Goal: Information Seeking & Learning: Learn about a topic

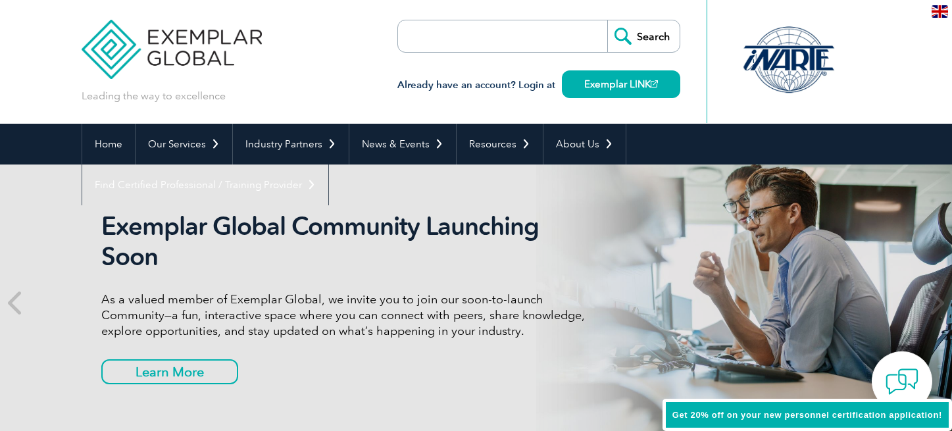
click at [455, 47] on input "search" at bounding box center [473, 36] width 138 height 32
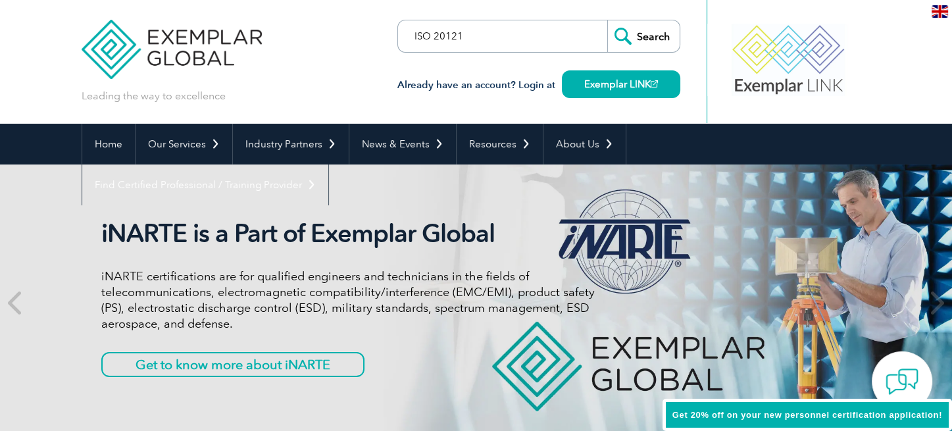
type input "ISO 20121"
click at [639, 41] on input "Search" at bounding box center [643, 36] width 72 height 32
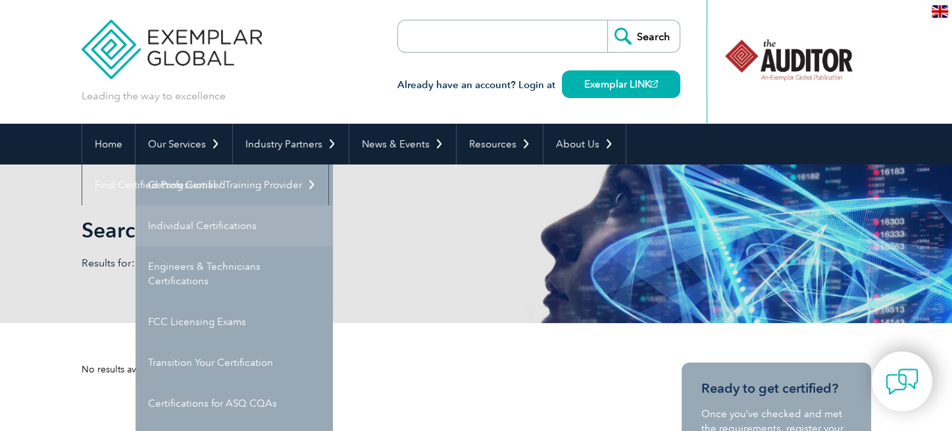
click at [192, 220] on link "Individual Certifications" at bounding box center [233, 225] width 197 height 41
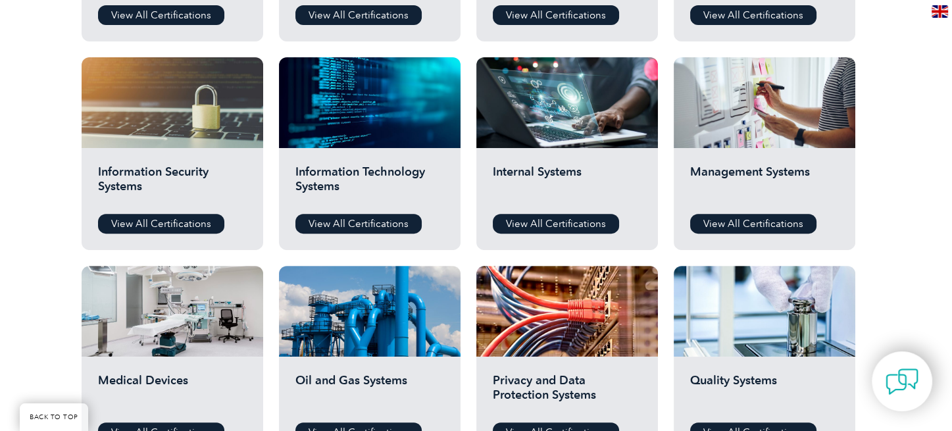
scroll to position [648, 0]
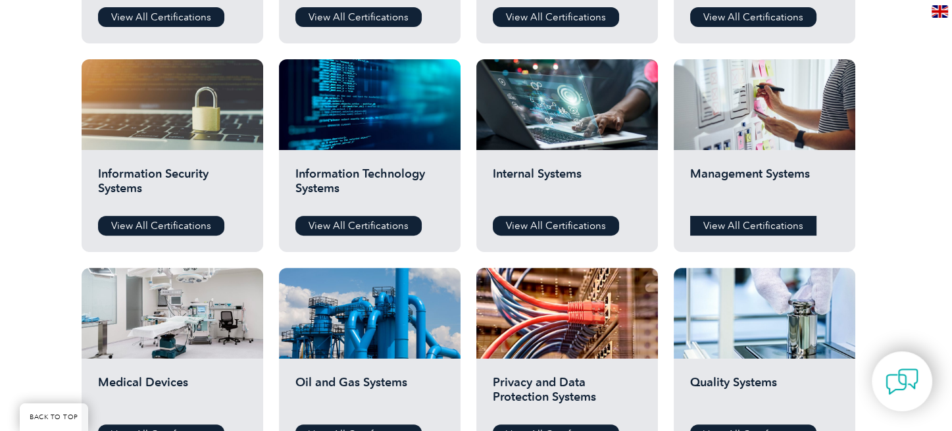
click at [776, 222] on link "View All Certifications" at bounding box center [753, 226] width 126 height 20
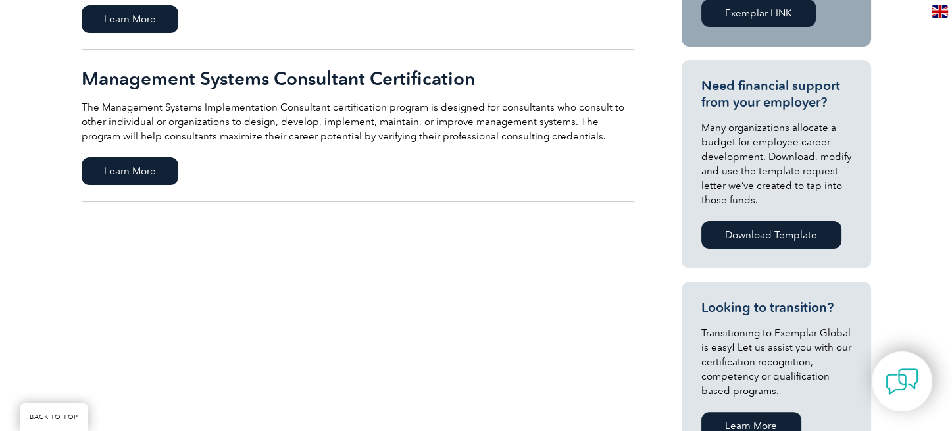
scroll to position [435, 0]
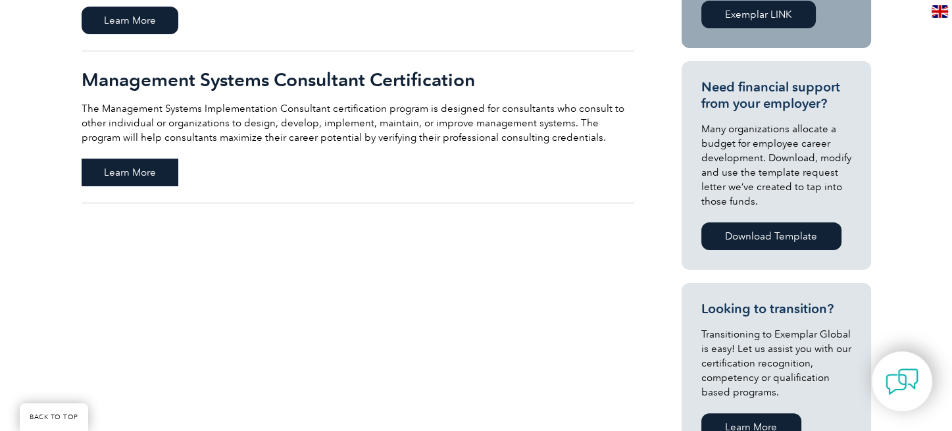
click at [161, 175] on span "Learn More" at bounding box center [130, 172] width 97 height 28
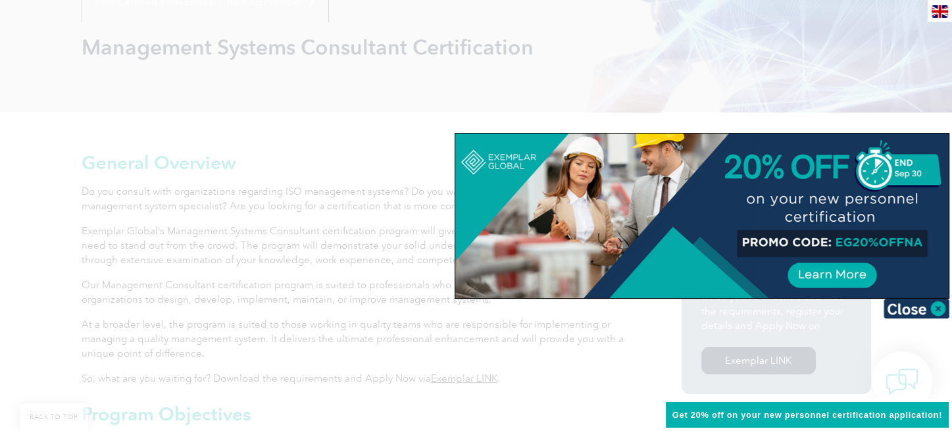
scroll to position [189, 0]
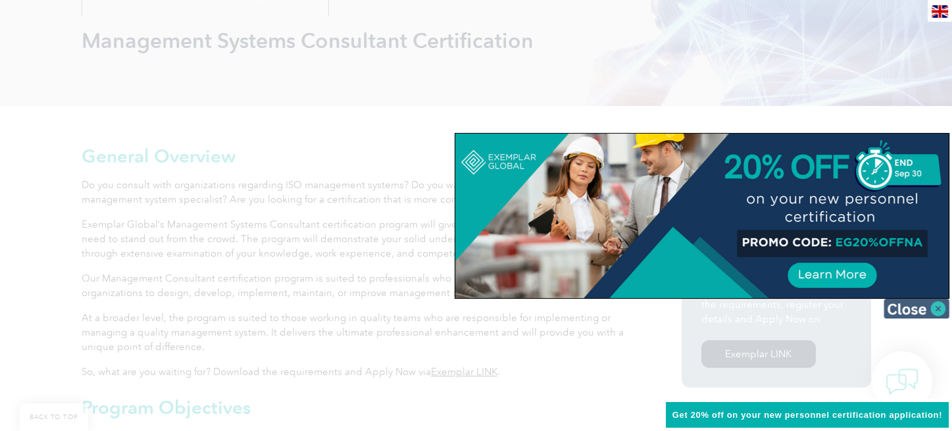
click at [911, 306] on img at bounding box center [916, 309] width 66 height 20
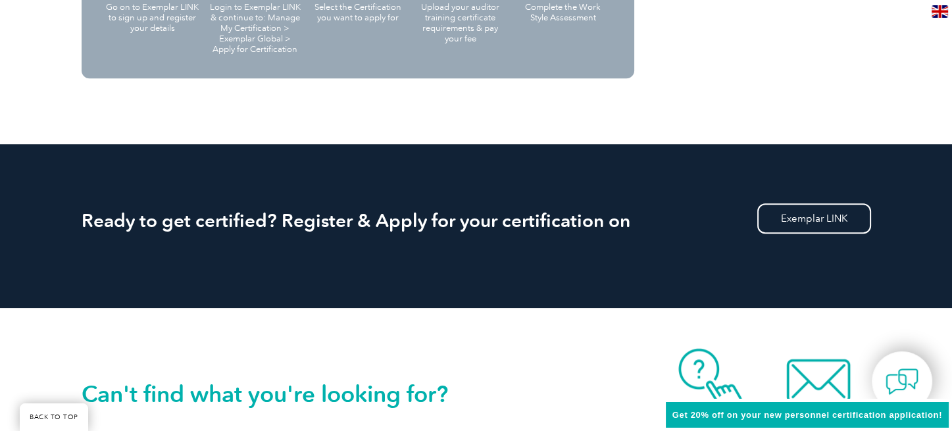
scroll to position [1651, 0]
